Goal: Browse casually

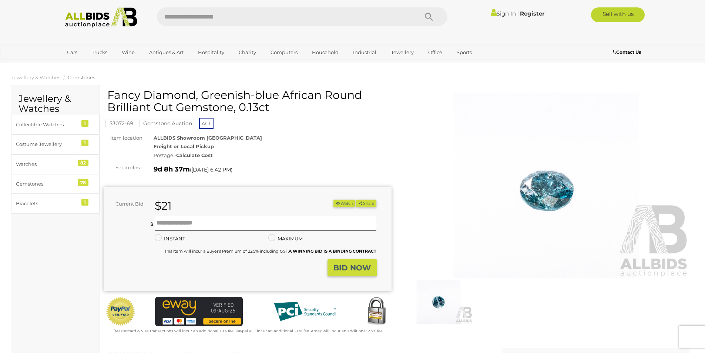
click at [561, 191] on img at bounding box center [547, 184] width 288 height 185
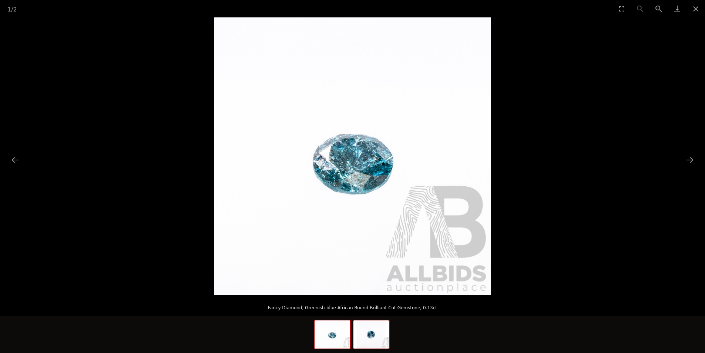
click at [372, 339] on img at bounding box center [371, 334] width 36 height 28
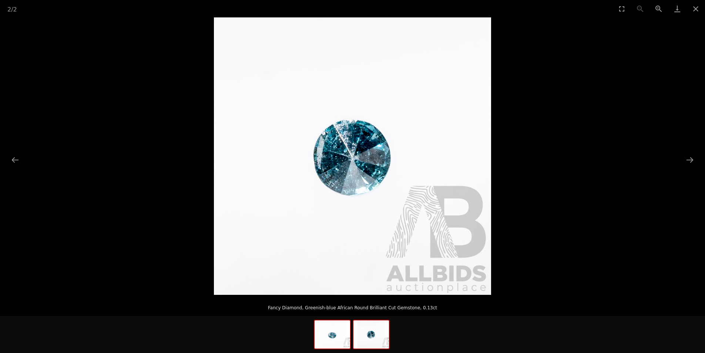
click at [332, 338] on img at bounding box center [332, 334] width 36 height 28
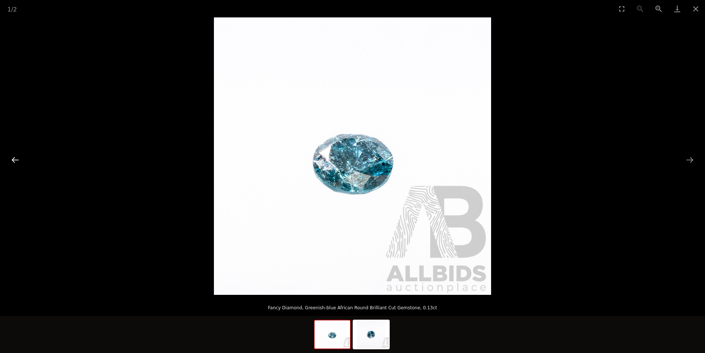
click at [13, 159] on button "Previous slide" at bounding box center [15, 159] width 16 height 14
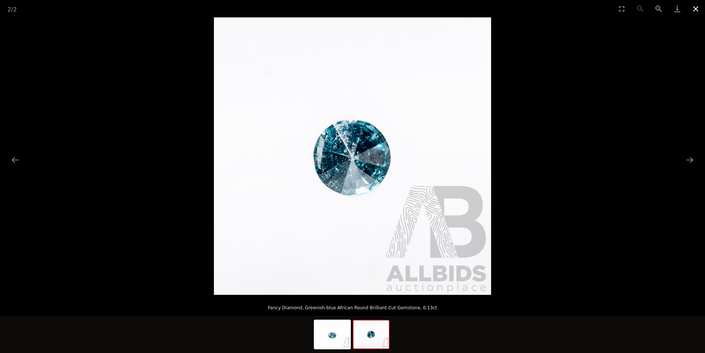
click at [696, 9] on button "Close gallery" at bounding box center [695, 8] width 18 height 17
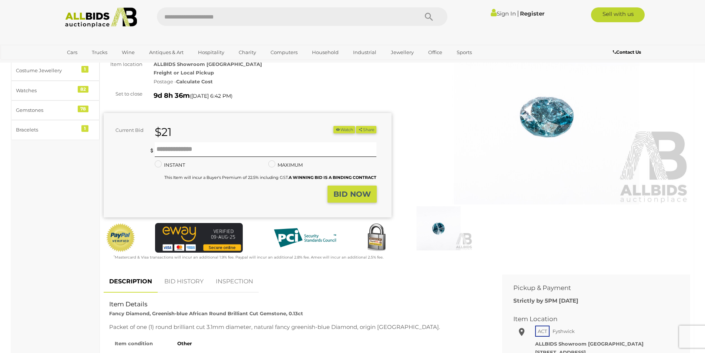
scroll to position [74, 0]
click at [344, 129] on button "Watch" at bounding box center [343, 129] width 21 height 8
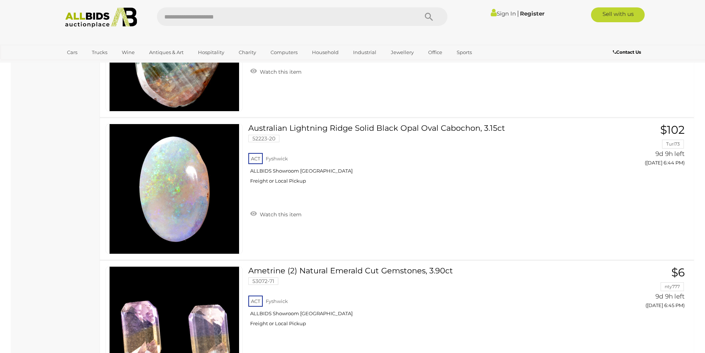
scroll to position [2152, 0]
